Goal: Contribute content: Contribute content

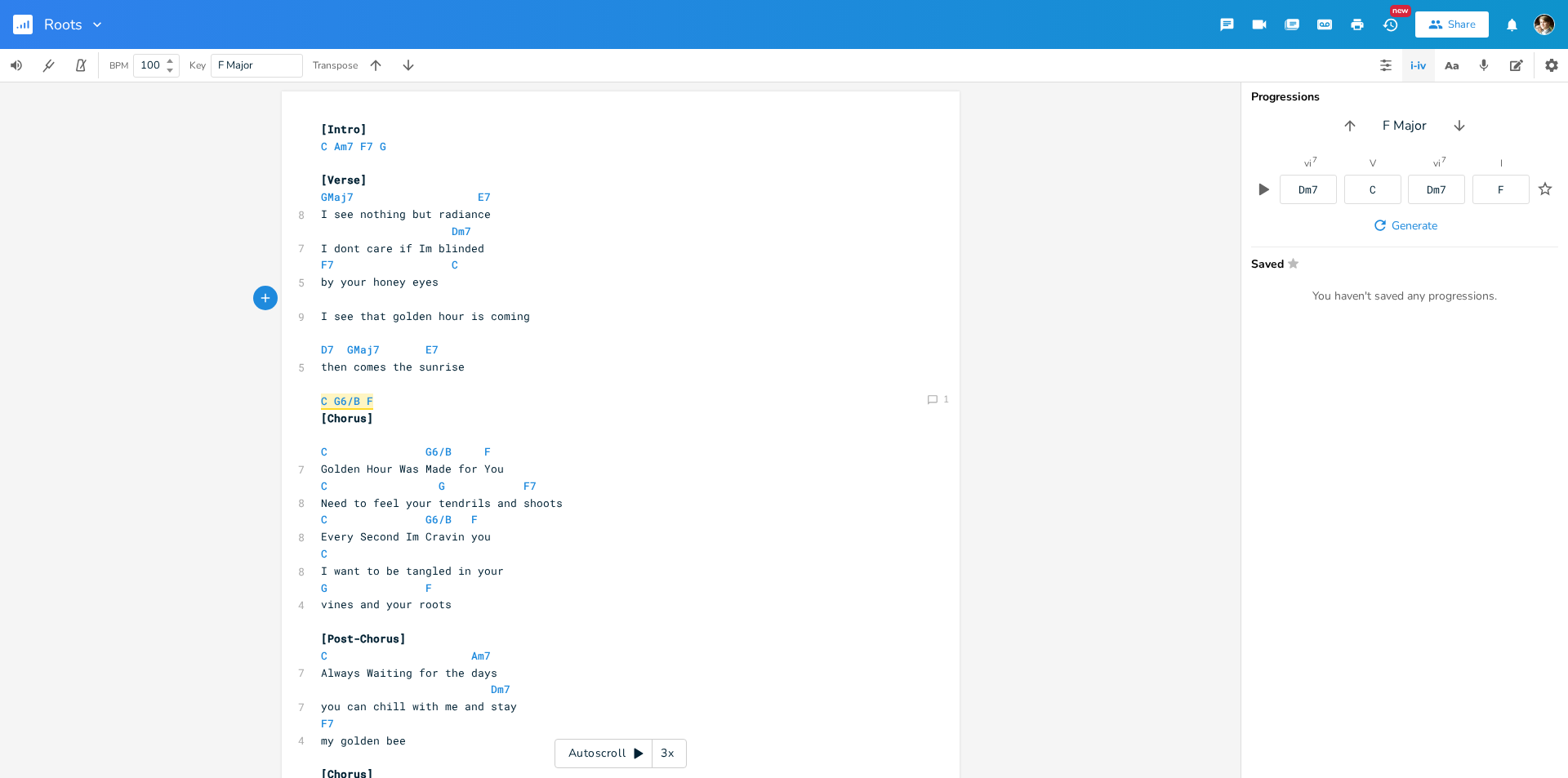
scroll to position [0, 8]
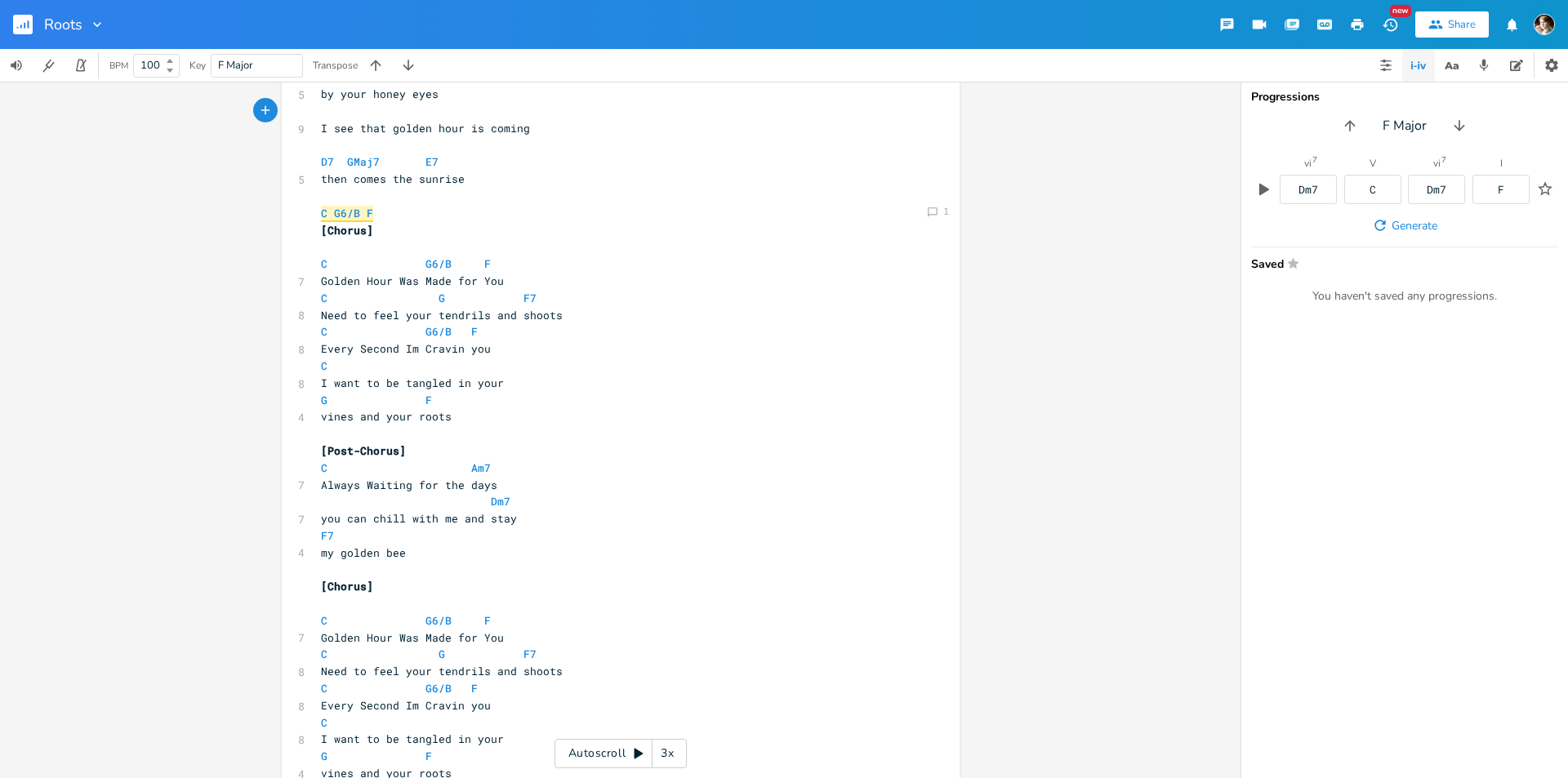
click at [369, 288] on pre "Golden Hour Was Made for You" at bounding box center [612, 281] width 589 height 18
click at [317, 312] on pre "Need to feel your tendrils and shoots" at bounding box center [612, 316] width 589 height 18
click at [551, 318] on pre "Need to feel your tendrils and shoots" at bounding box center [612, 316] width 589 height 18
type textarea "honery"
type textarea "y eyes and your sparki"
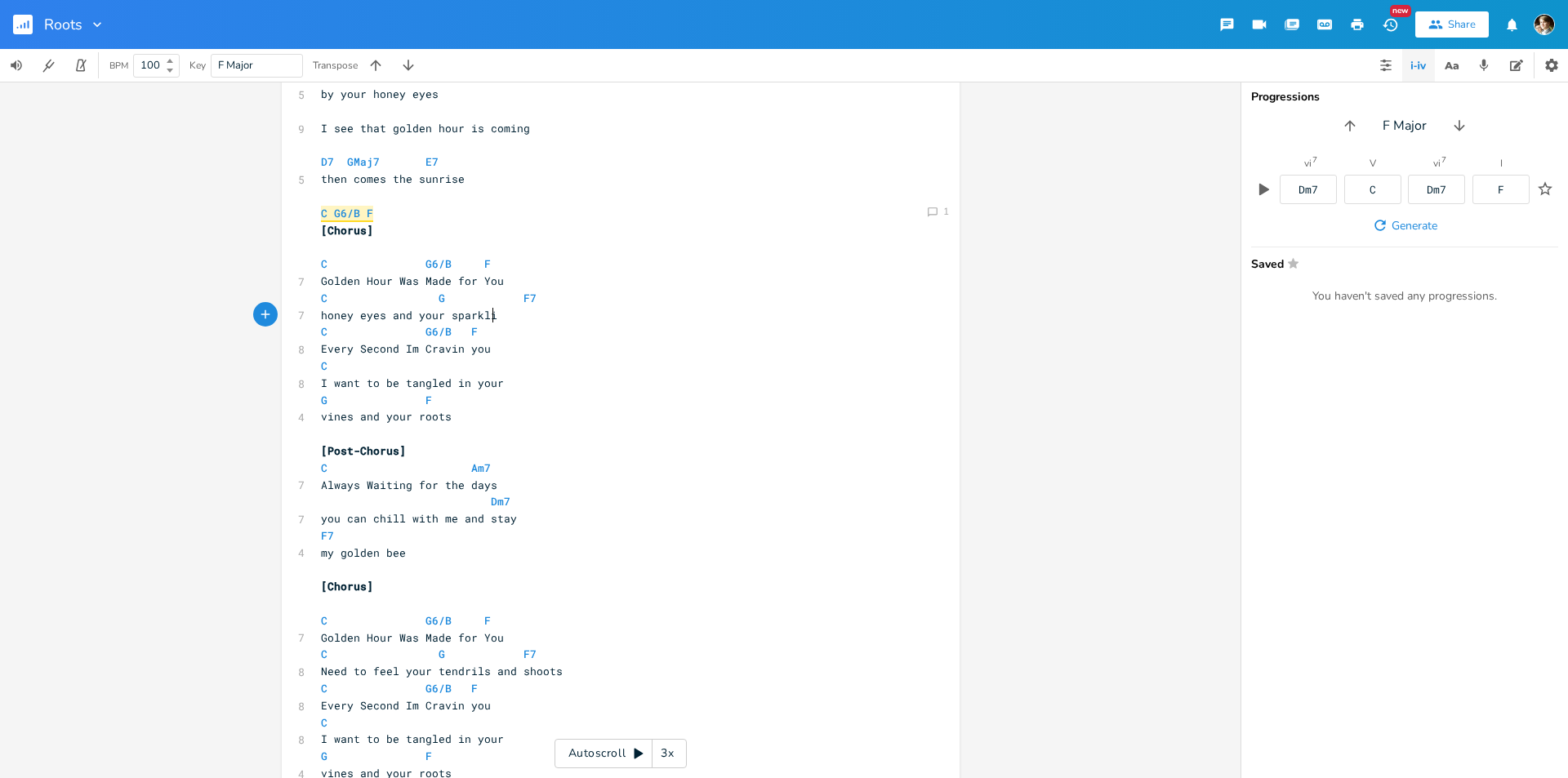
scroll to position [0, 18]
type textarea "[PERSON_NAME]"
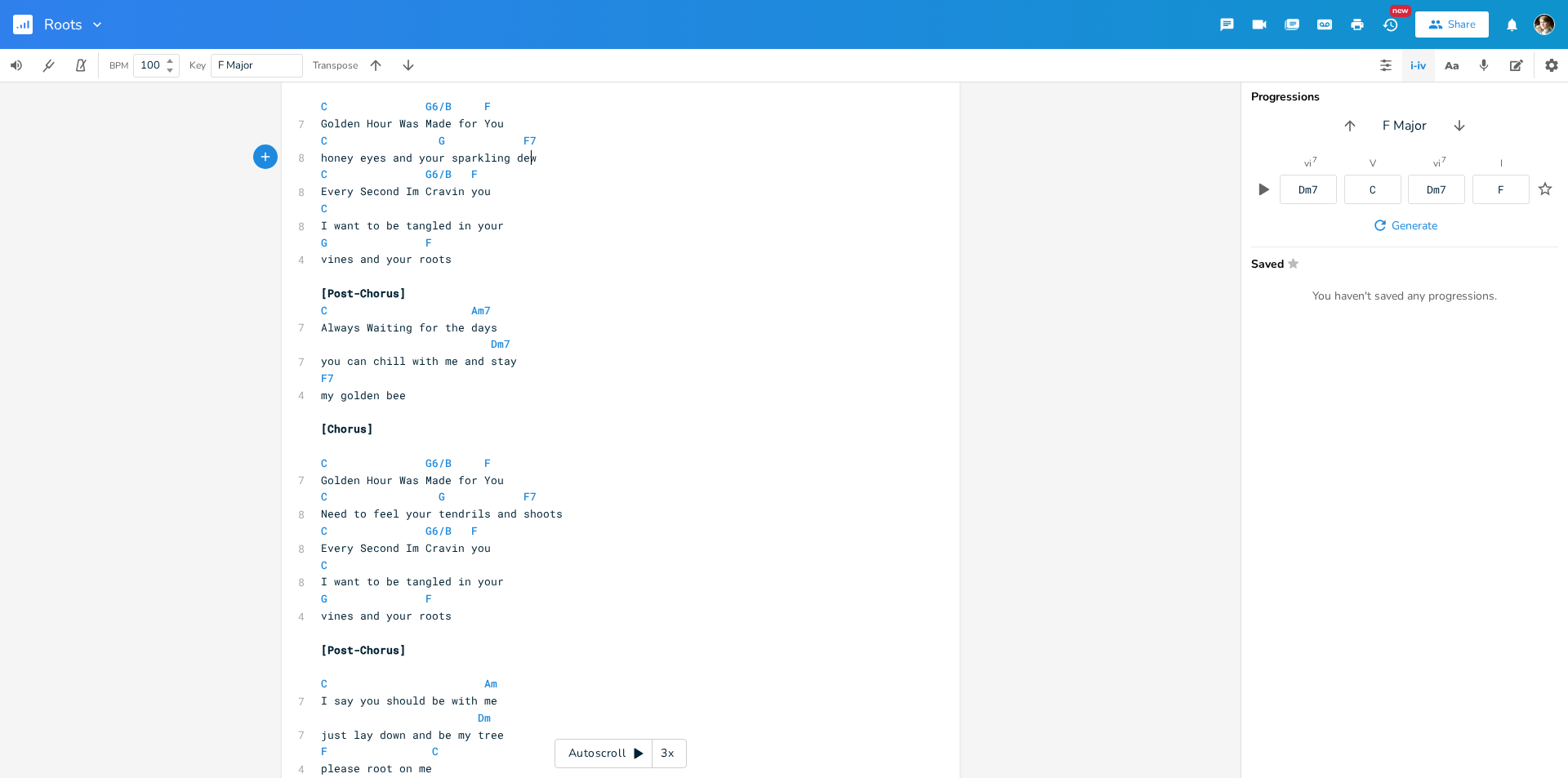
scroll to position [432, 0]
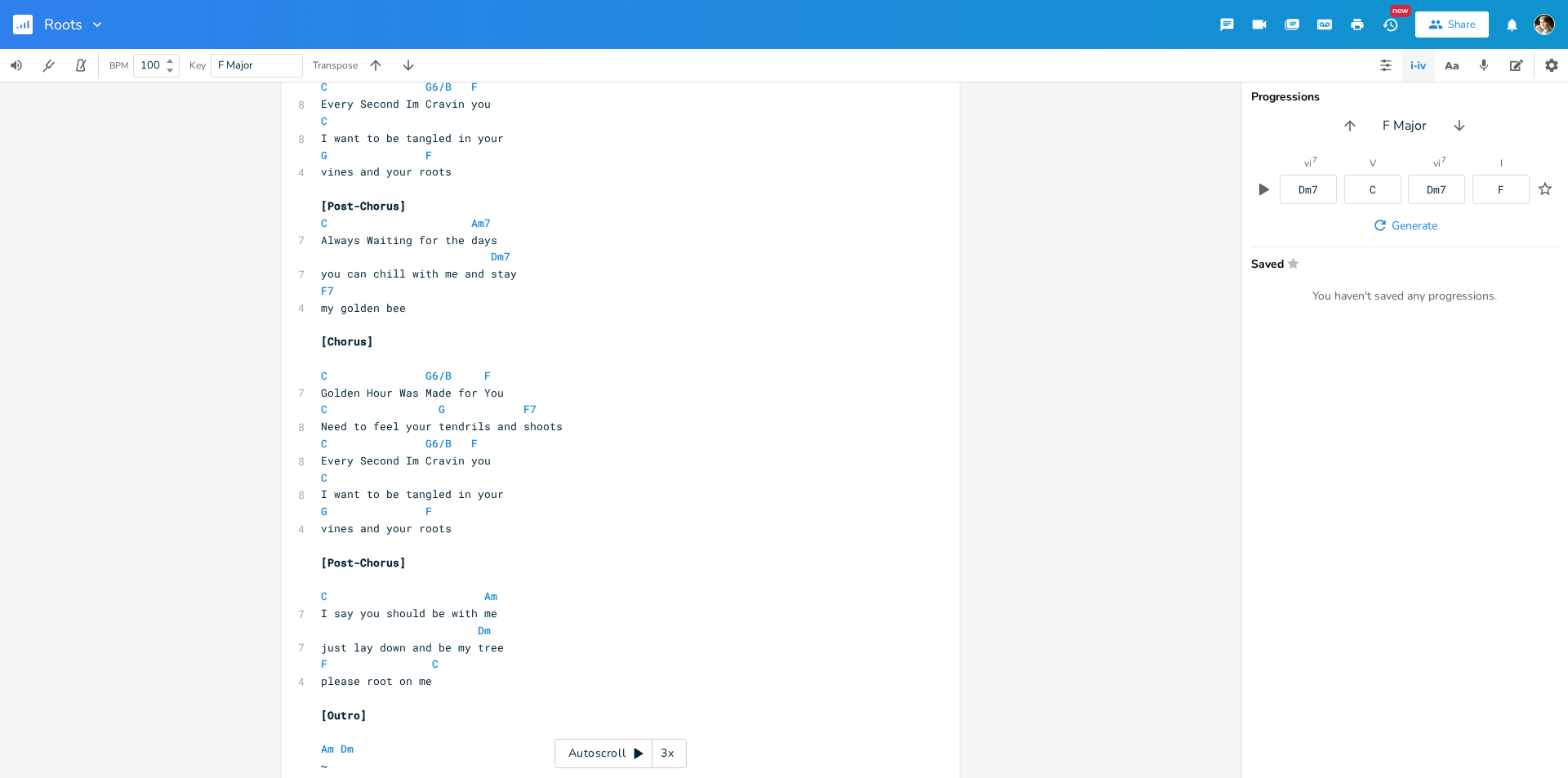
click at [510, 389] on pre "Golden Hour Was Made for You" at bounding box center [612, 393] width 589 height 18
click at [433, 311] on pre "my golden bee" at bounding box center [612, 308] width 589 height 18
click at [375, 321] on pre "​" at bounding box center [612, 325] width 589 height 18
click at [493, 389] on span "Golden Hour Was Made for You" at bounding box center [412, 393] width 183 height 15
click at [577, 434] on pre "Need to feel your tendrils and shoots" at bounding box center [612, 427] width 589 height 18
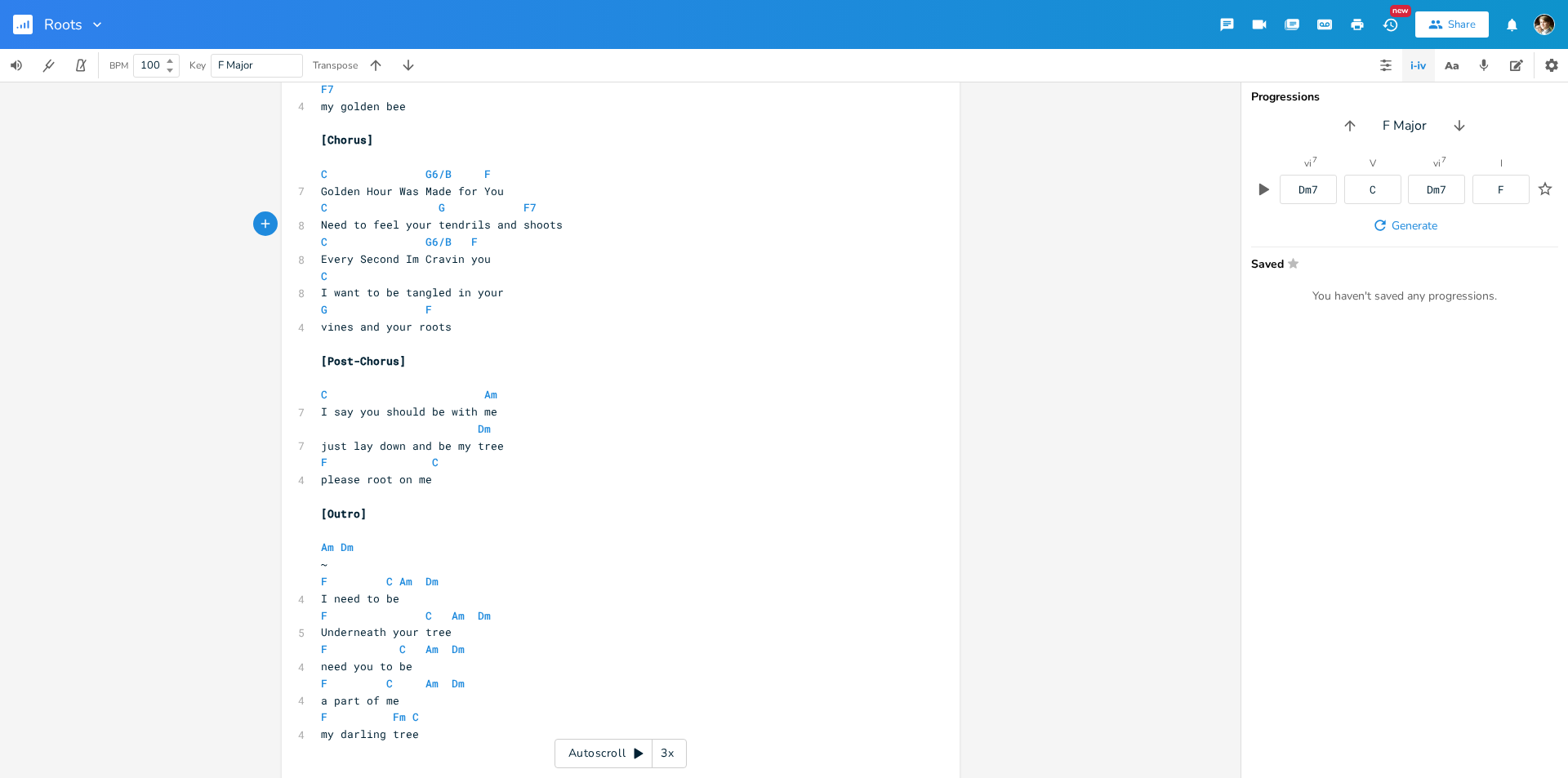
scroll to position [649, 0]
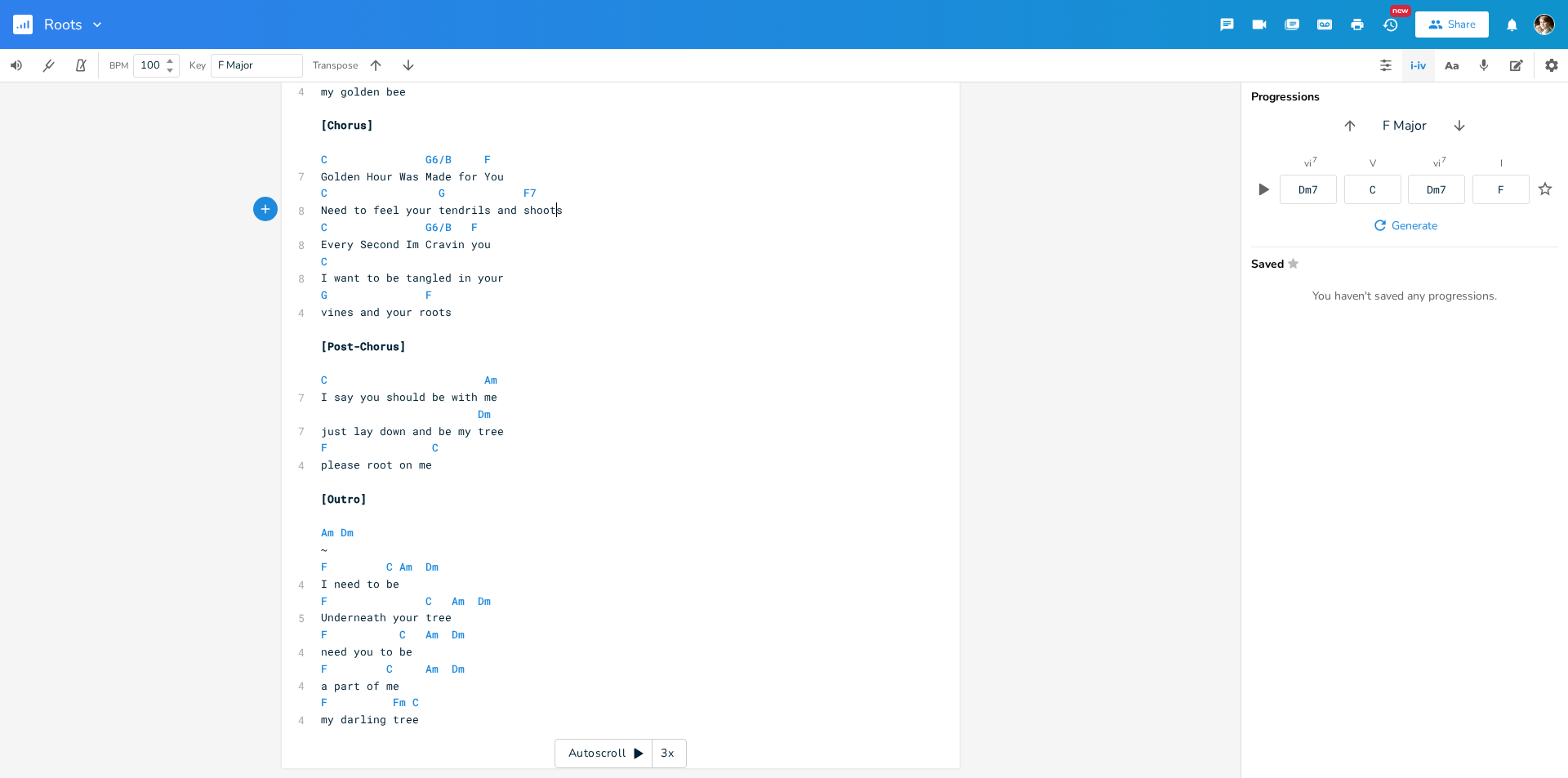
click at [321, 244] on span "Every Second Im Cravin you" at bounding box center [405, 245] width 169 height 15
click at [498, 248] on pre "Every Second Im Cravin you" at bounding box center [612, 245] width 589 height 18
click at [516, 281] on pre "I want to be tangled in your" at bounding box center [612, 278] width 589 height 18
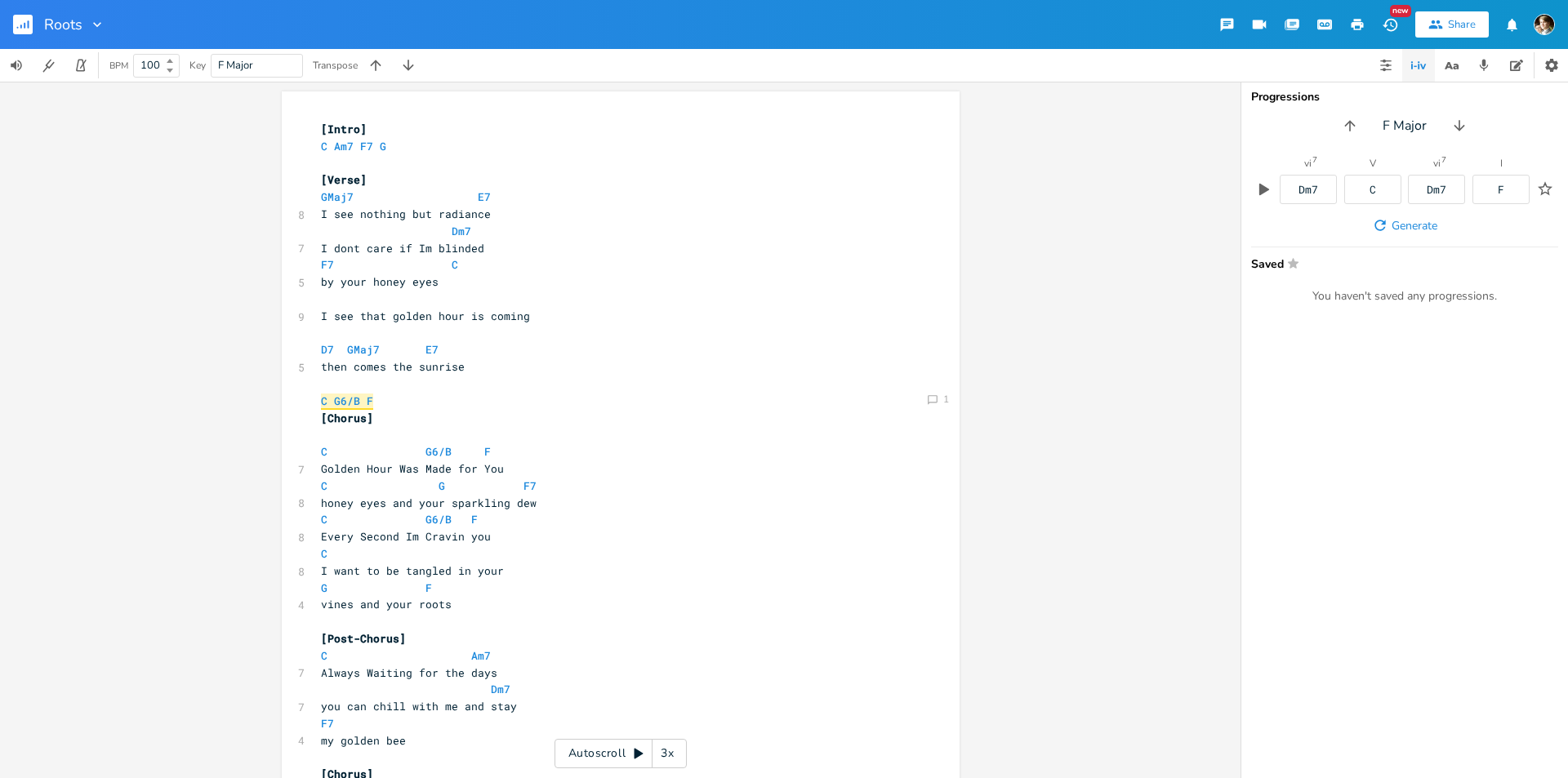
scroll to position [245, 0]
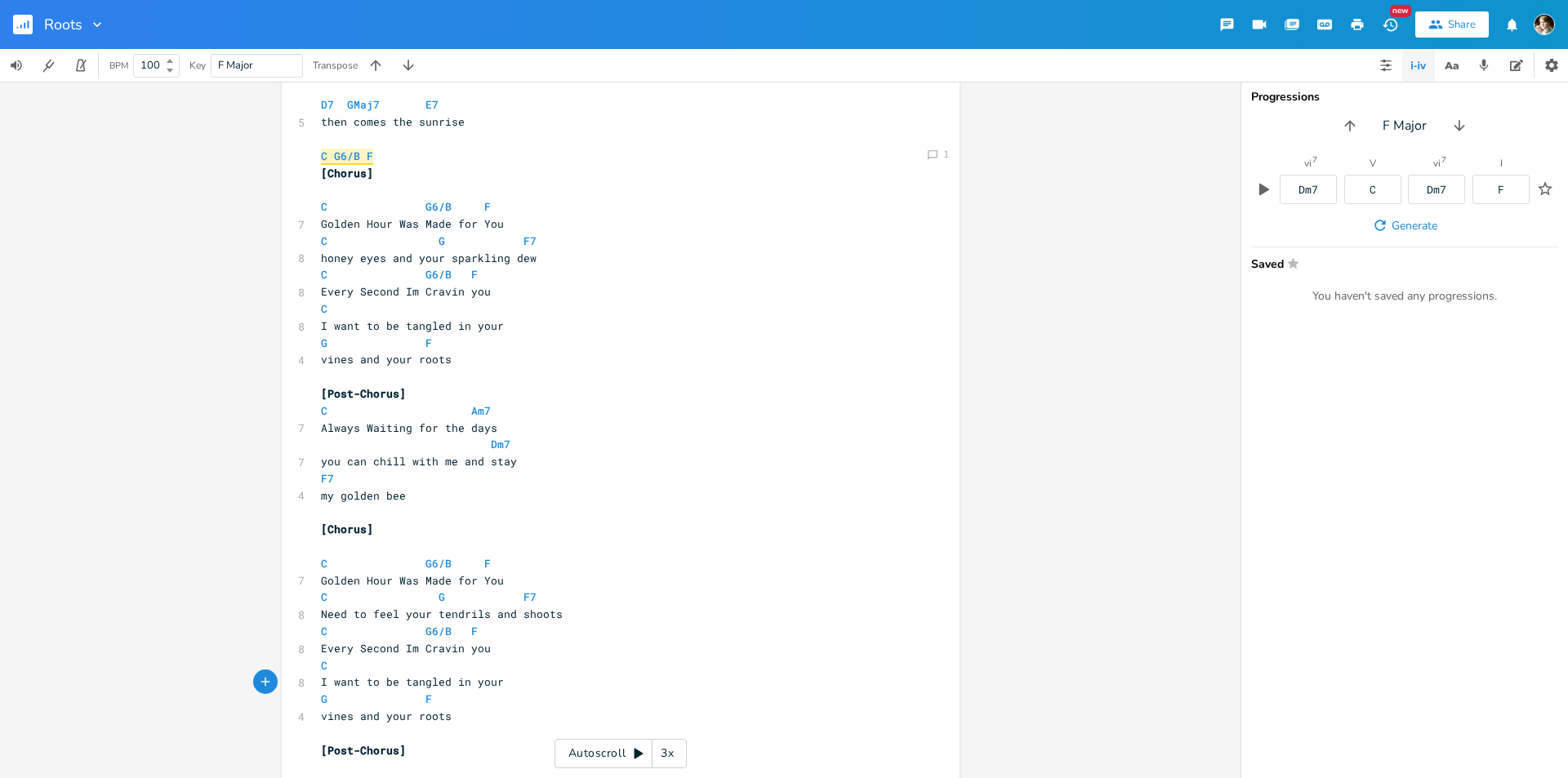
click at [530, 456] on pre "you can chill with me and stay" at bounding box center [612, 462] width 589 height 18
click at [540, 263] on pre "honey eyes and your sparkling dew" at bounding box center [612, 258] width 589 height 18
